Goal: Check status: Check status

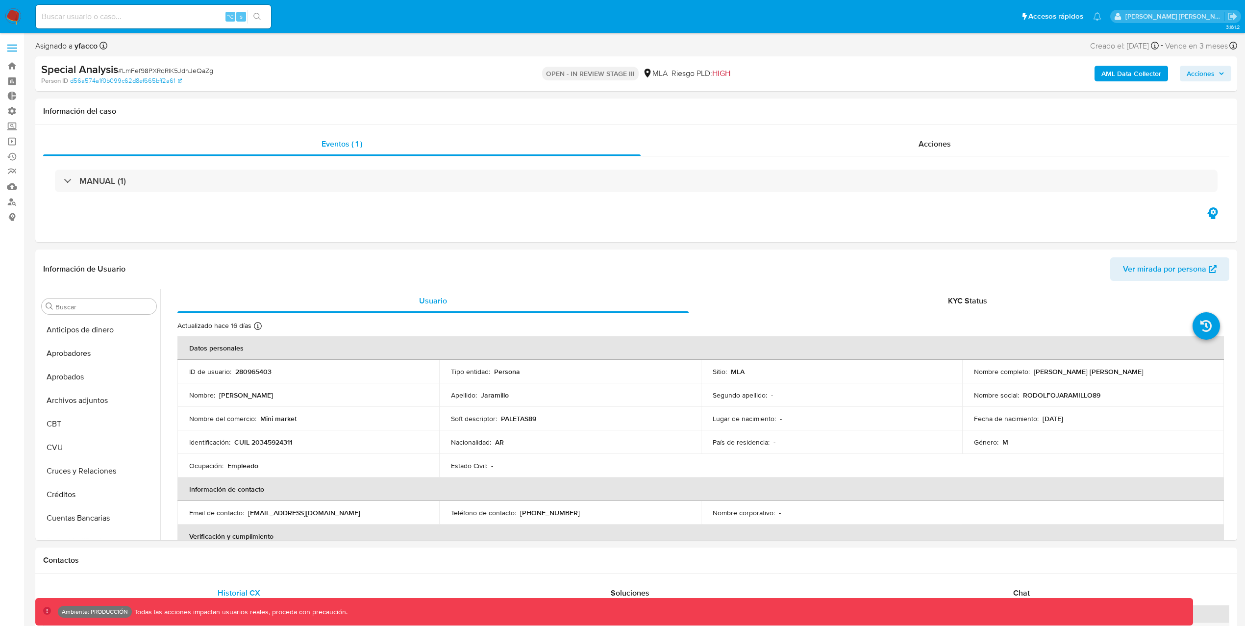
select select "10"
click at [13, 168] on link "Reportes" at bounding box center [58, 171] width 117 height 15
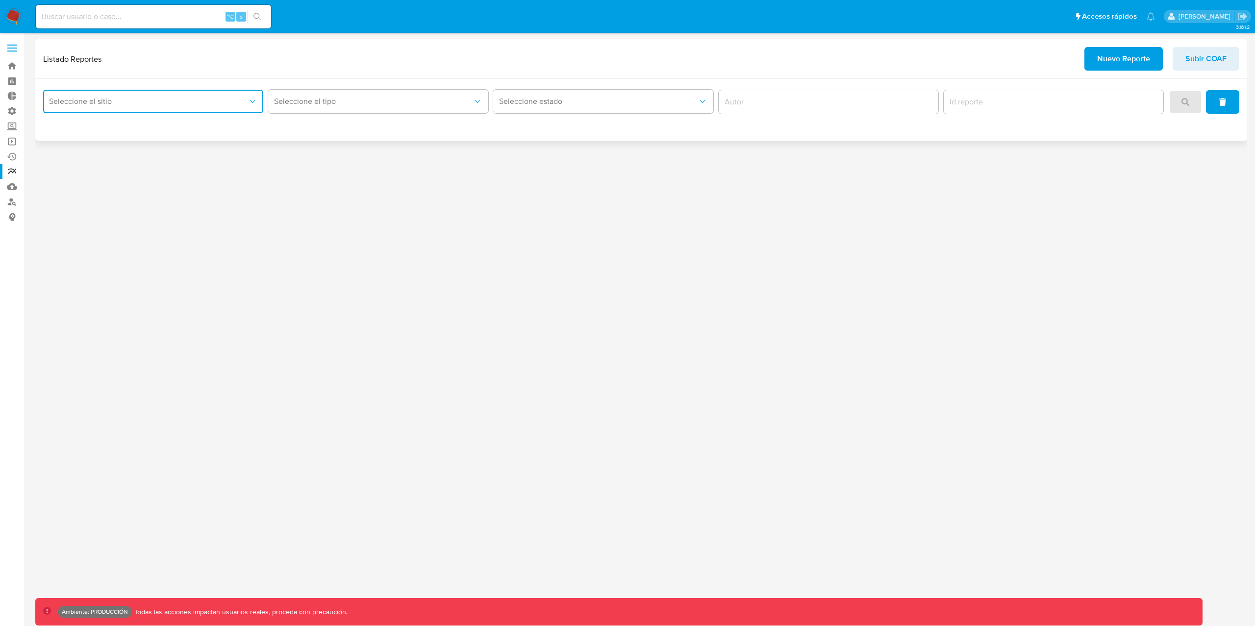
click at [152, 107] on button "Seleccione el sitio" at bounding box center [153, 102] width 220 height 24
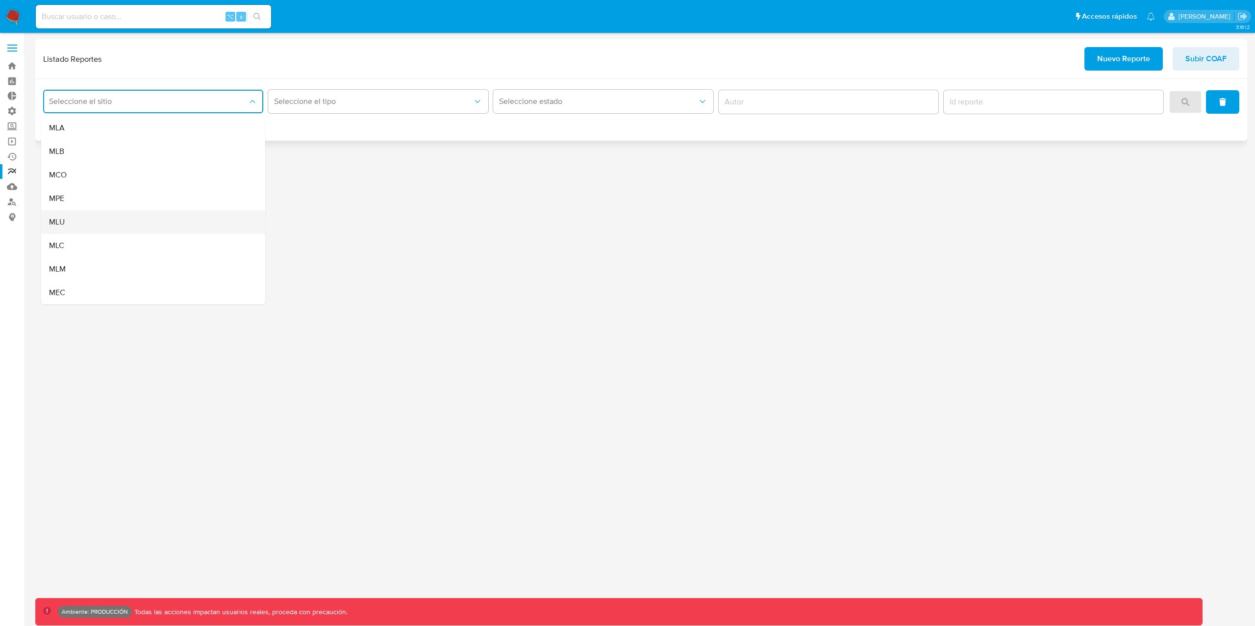
click at [75, 224] on div "MLU" at bounding box center [150, 222] width 202 height 24
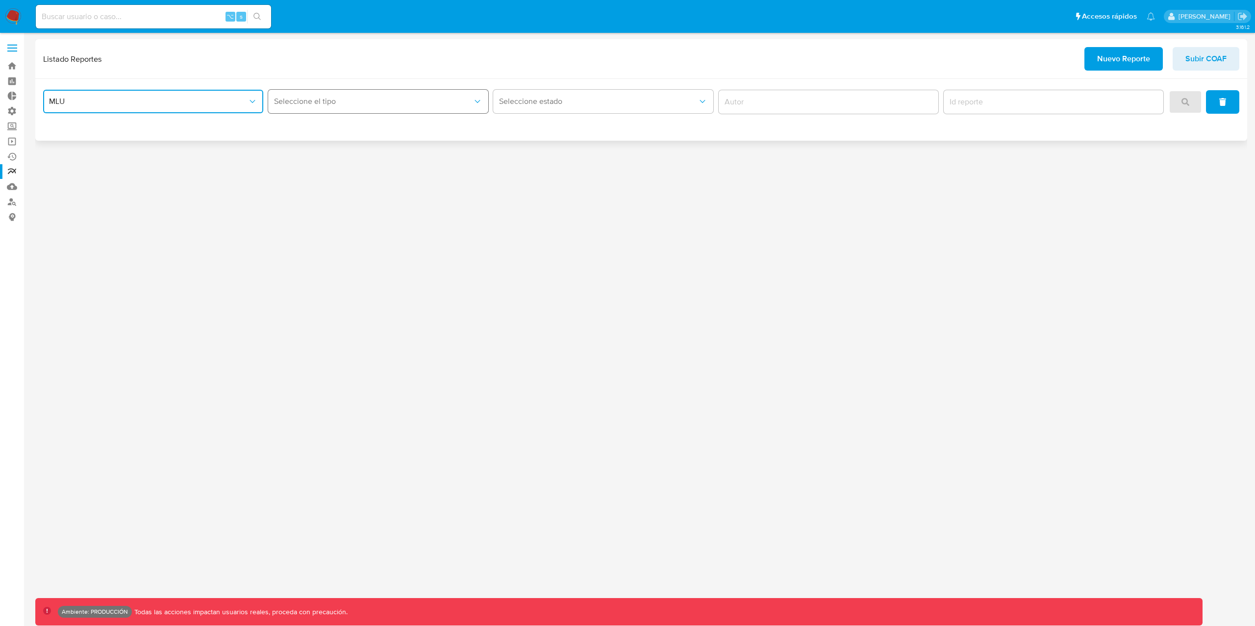
click at [404, 99] on span "Seleccione el tipo" at bounding box center [373, 102] width 198 height 10
click at [348, 132] on div "Circunstanciado" at bounding box center [375, 128] width 202 height 24
click at [1194, 101] on button "search" at bounding box center [1184, 102] width 33 height 24
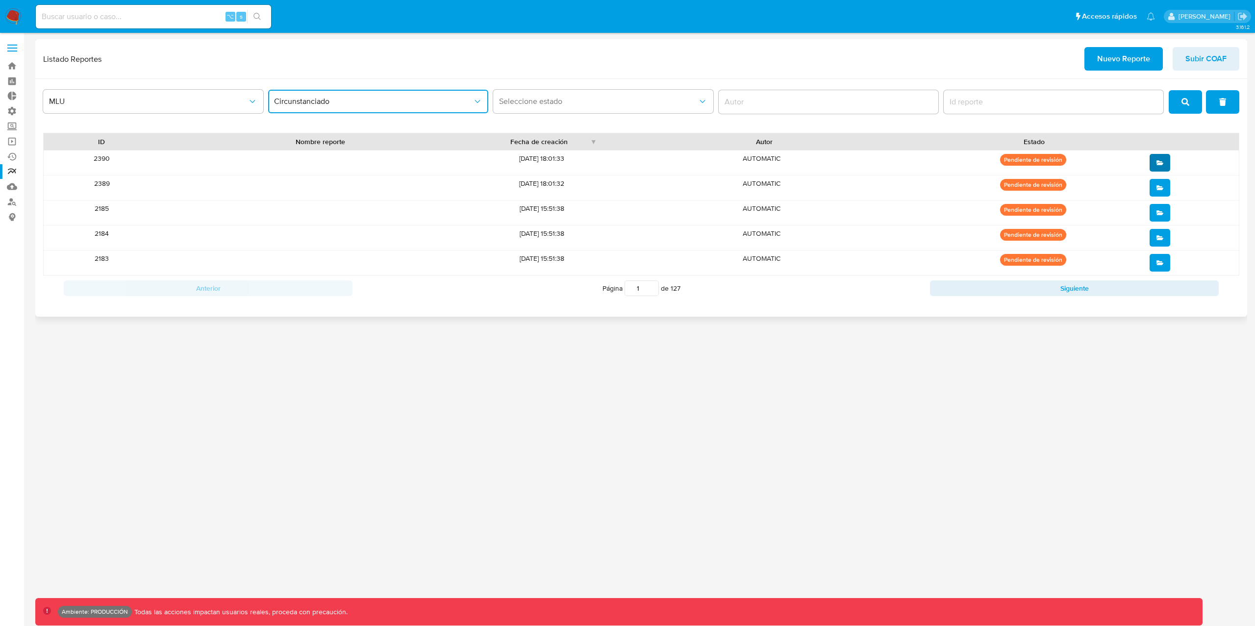
click at [1158, 161] on icon "open" at bounding box center [1159, 162] width 7 height 4
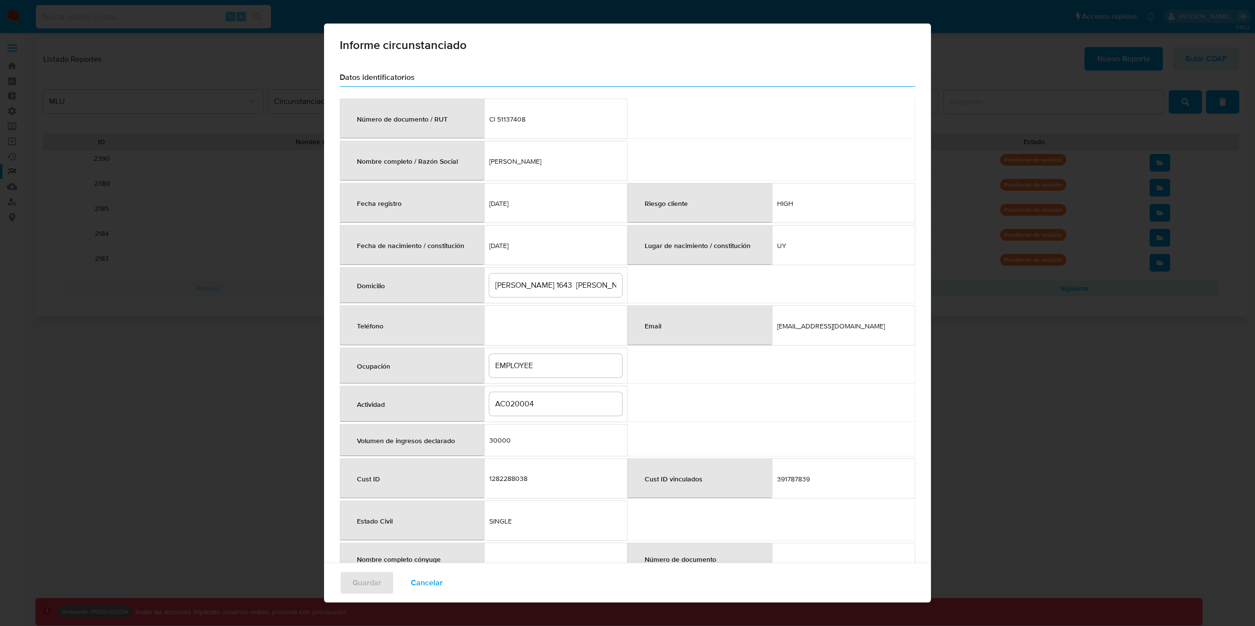
click at [545, 200] on span "2023-12-04" at bounding box center [555, 203] width 133 height 9
click at [509, 256] on td "1999-10-12" at bounding box center [556, 245] width 144 height 40
click at [533, 282] on input "jose enrique rodo 1643 Rivera" at bounding box center [555, 285] width 133 height 13
click at [492, 292] on input "jose enrique rodo 1643 Rivera" at bounding box center [555, 285] width 133 height 13
click at [527, 371] on input "EMPLOYEE" at bounding box center [555, 365] width 133 height 13
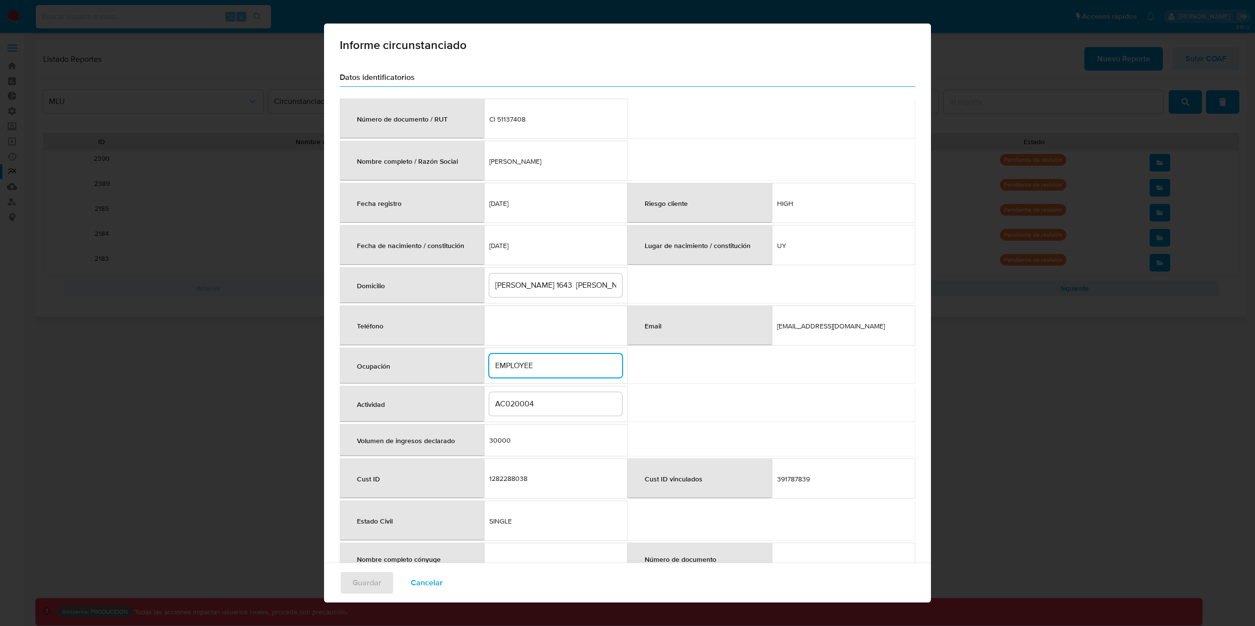
click at [549, 402] on input "AC020004" at bounding box center [555, 403] width 133 height 13
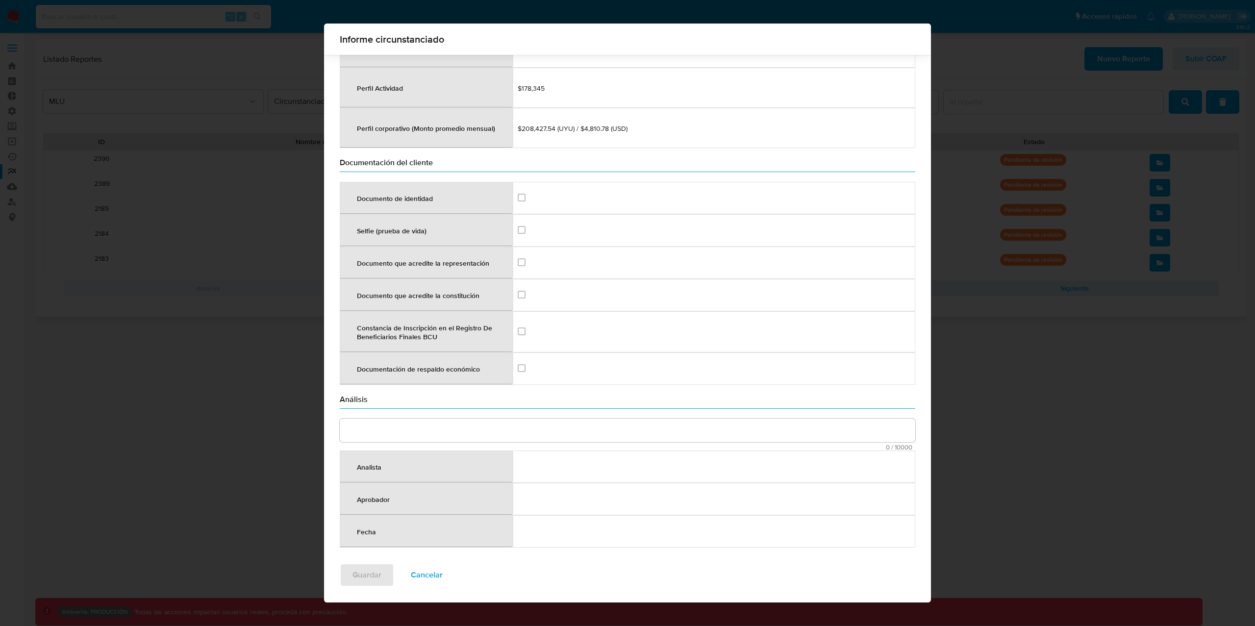
scroll to position [1153, 0]
click at [527, 436] on textarea "comment" at bounding box center [627, 431] width 575 height 24
click at [411, 578] on span "Cancelar" at bounding box center [427, 575] width 32 height 22
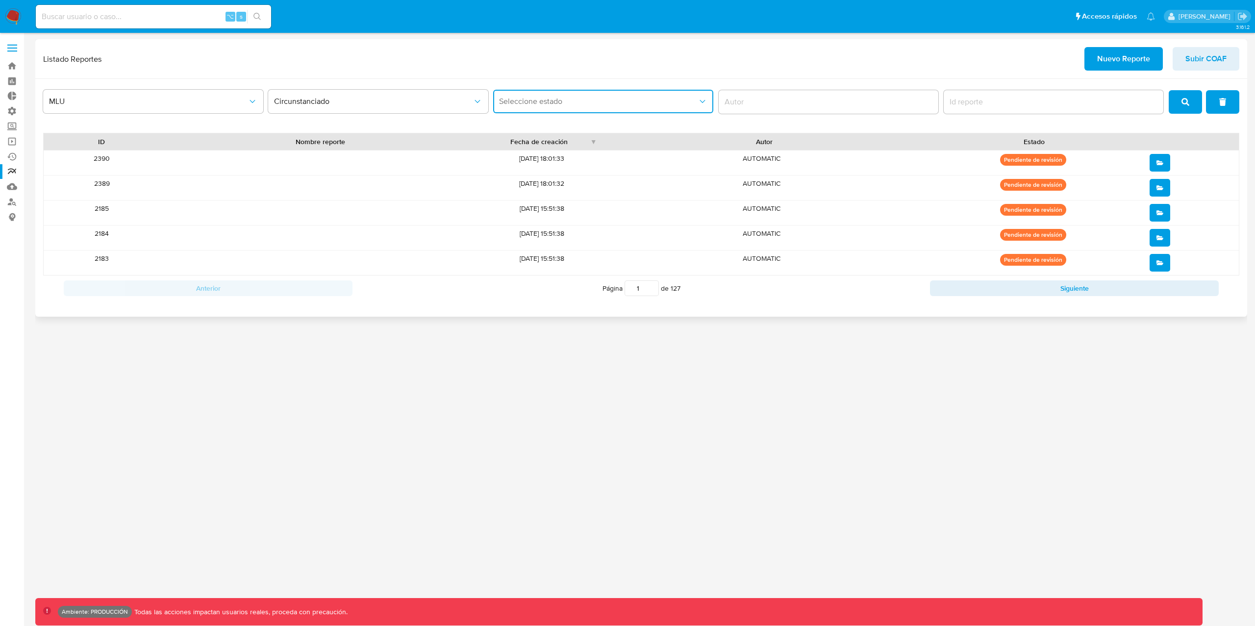
click at [645, 106] on span "Seleccione estado" at bounding box center [598, 102] width 198 height 10
click at [538, 154] on span "Completado" at bounding box center [520, 152] width 42 height 10
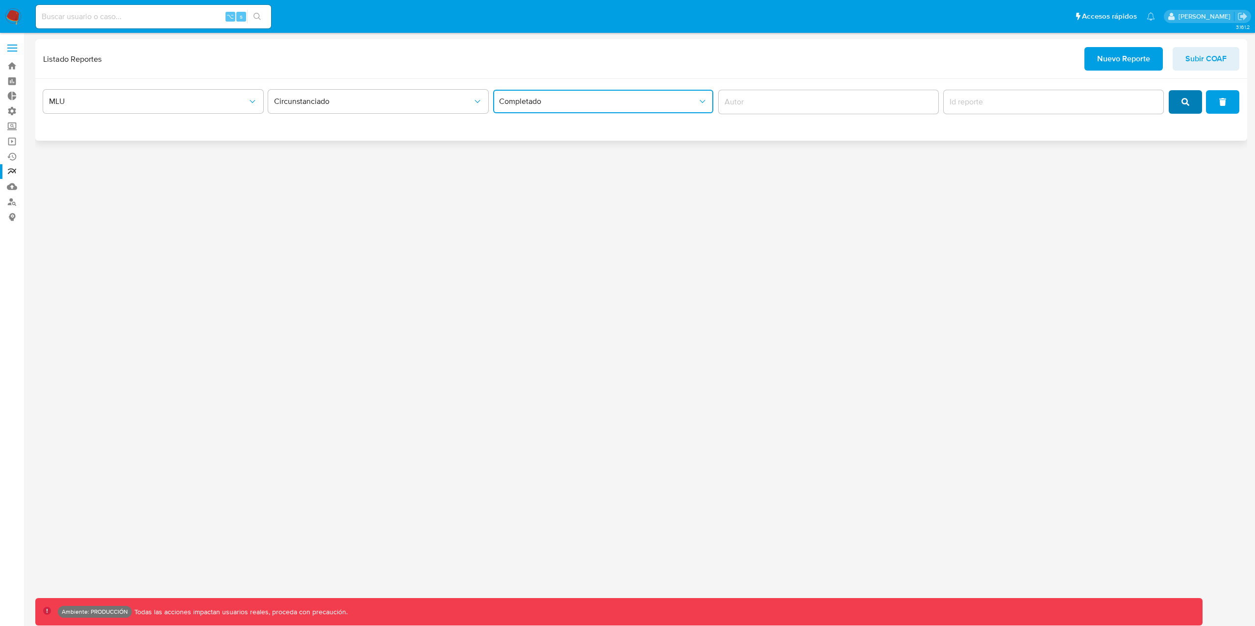
click at [1180, 110] on button "search" at bounding box center [1184, 102] width 33 height 24
